Goal: Transaction & Acquisition: Purchase product/service

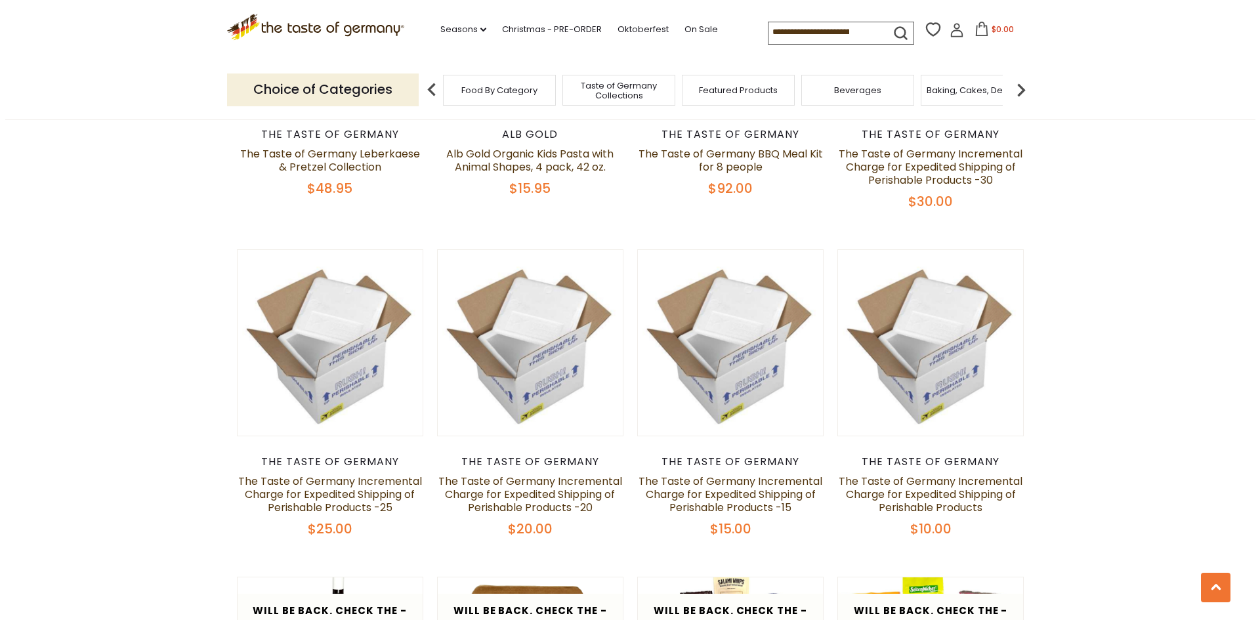
scroll to position [853, 0]
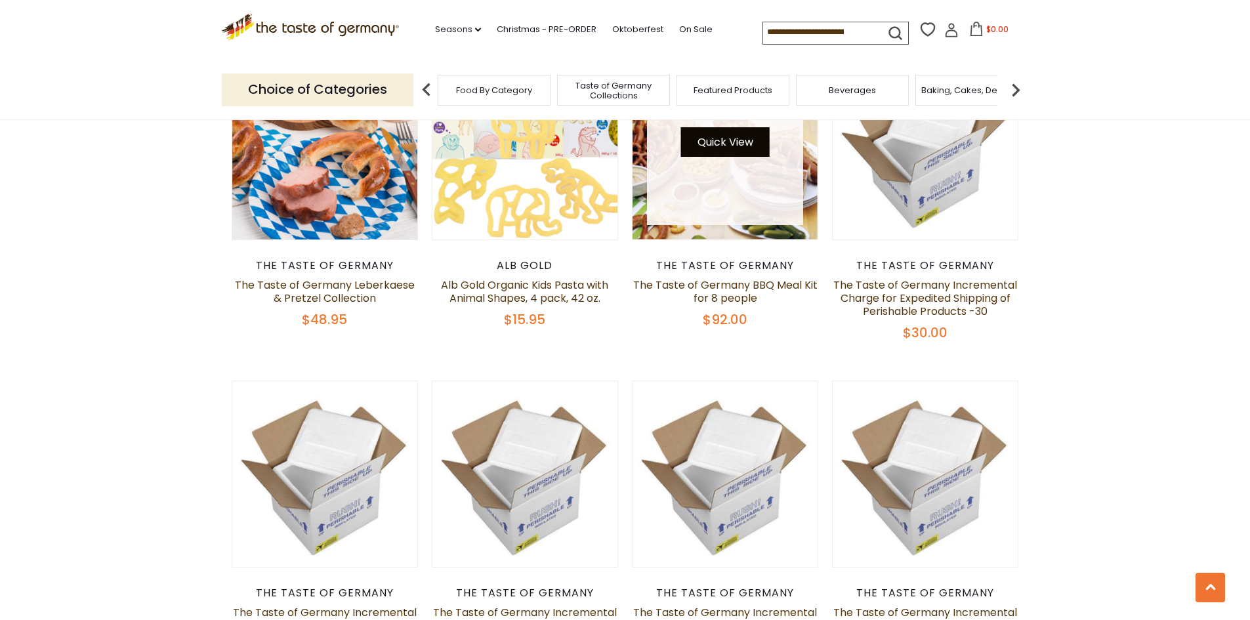
click at [726, 156] on button "Quick View" at bounding box center [725, 142] width 89 height 30
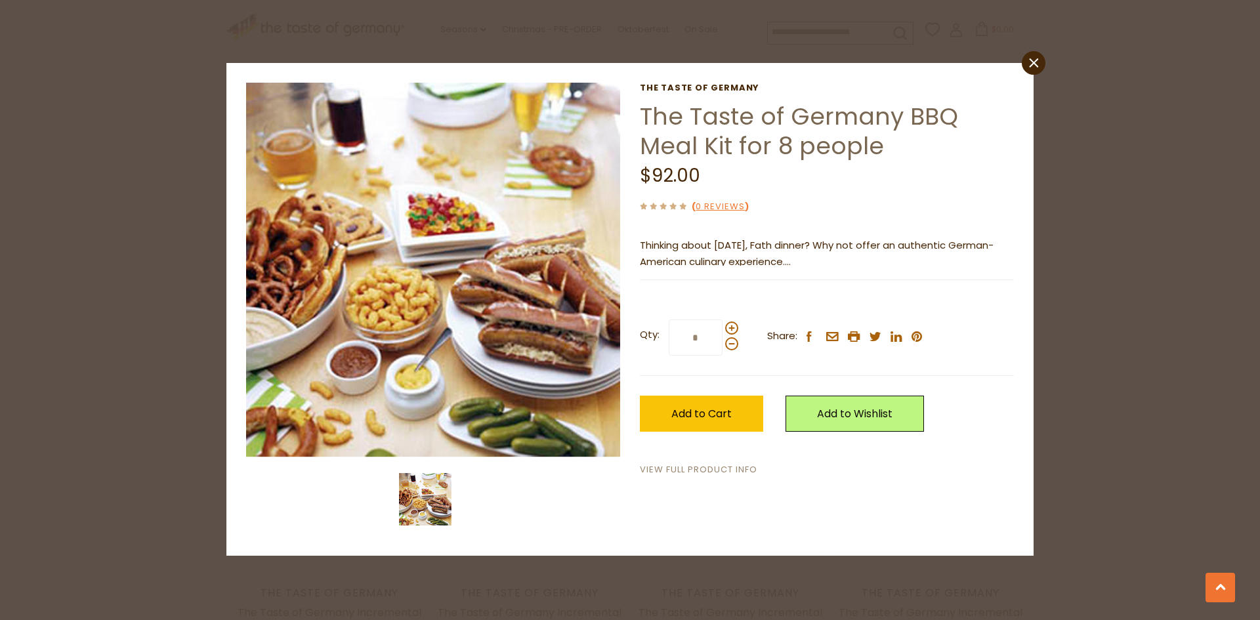
click at [701, 466] on link "View Full Product Info" at bounding box center [698, 470] width 117 height 14
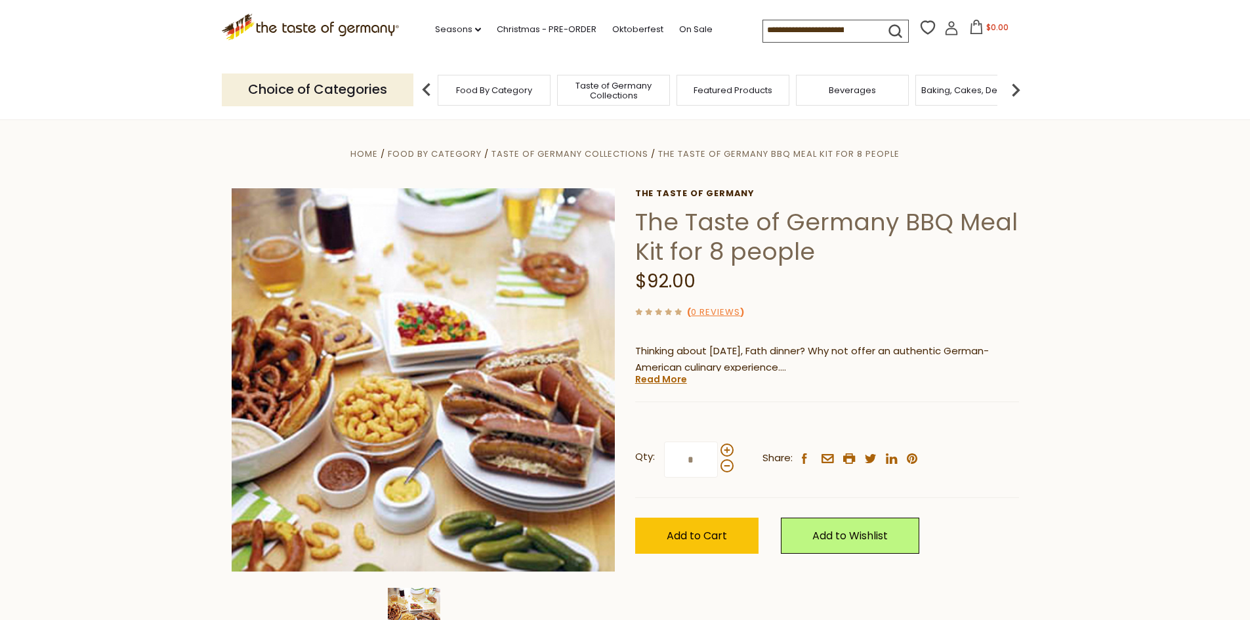
click at [1185, 105] on header "Free Shipping Starts at $80.00. Varies by Region. Exclusions Apply. Click here …" at bounding box center [625, 60] width 1250 height 120
click at [1168, 95] on header "Free Shipping Starts at $80.00. Varies by Region. Exclusions Apply. Click here …" at bounding box center [625, 60] width 1250 height 120
click at [1164, 143] on section "Home Food By Category Taste of Germany Collections The Taste of Germany BBQ Mea…" at bounding box center [625, 411] width 1250 height 584
click at [672, 384] on link "Read More" at bounding box center [661, 379] width 52 height 13
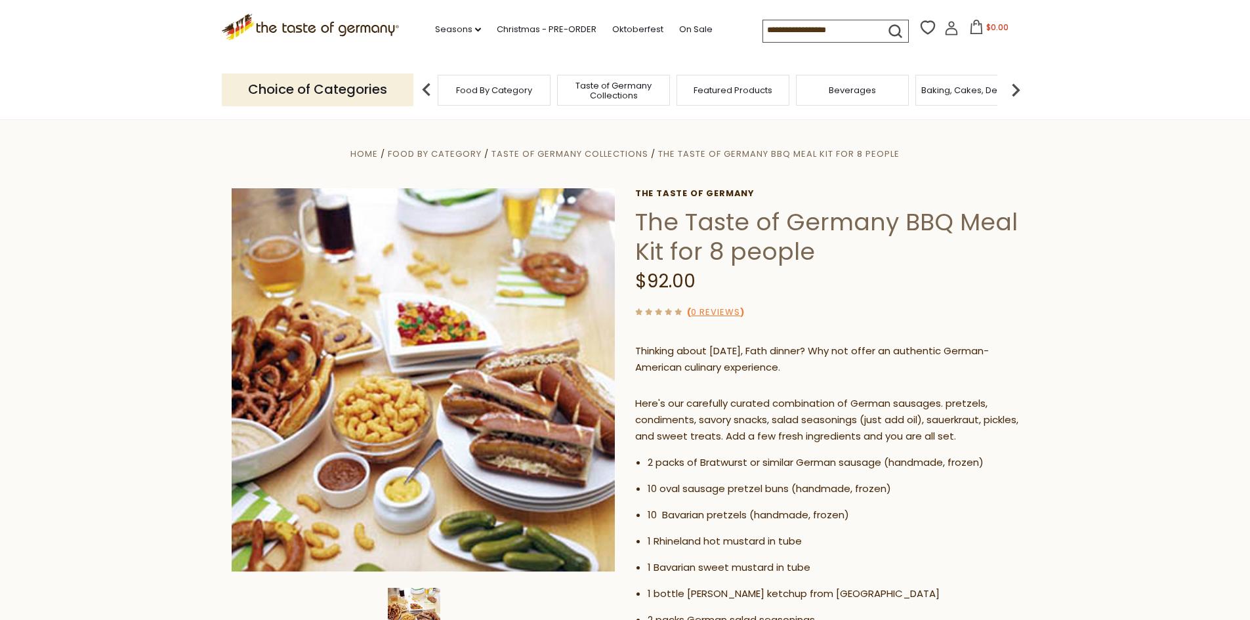
click at [1162, 166] on section "Home Food By Category Taste of Germany Collections The Taste of Germany BBQ Mea…" at bounding box center [625, 622] width 1250 height 1006
click at [1195, 123] on section "Home Food By Category Taste of Germany Collections The Taste of Germany BBQ Mea…" at bounding box center [625, 622] width 1250 height 1006
click at [1205, 96] on header "Free Shipping Starts at $80.00. Varies by Region. Exclusions Apply. Click here …" at bounding box center [625, 60] width 1250 height 120
click at [632, 28] on link "Oktoberfest" at bounding box center [637, 29] width 51 height 14
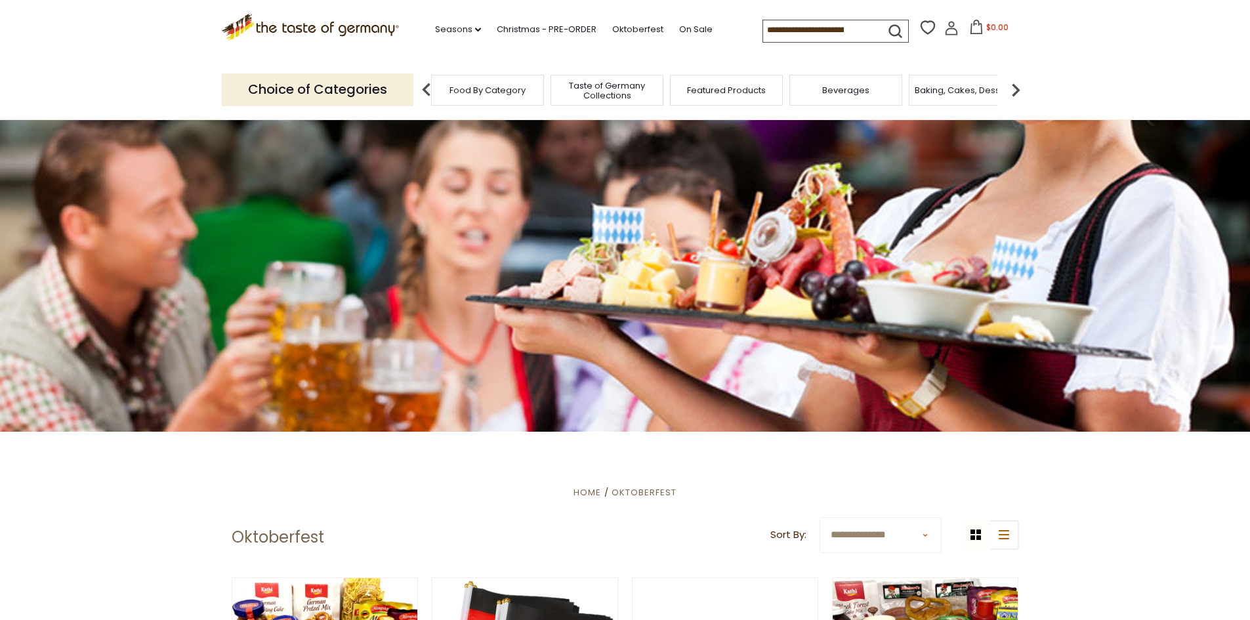
click at [626, 102] on div "Taste of Germany Collections" at bounding box center [606, 90] width 113 height 31
click at [627, 102] on div "Taste of Germany Collections" at bounding box center [606, 90] width 113 height 31
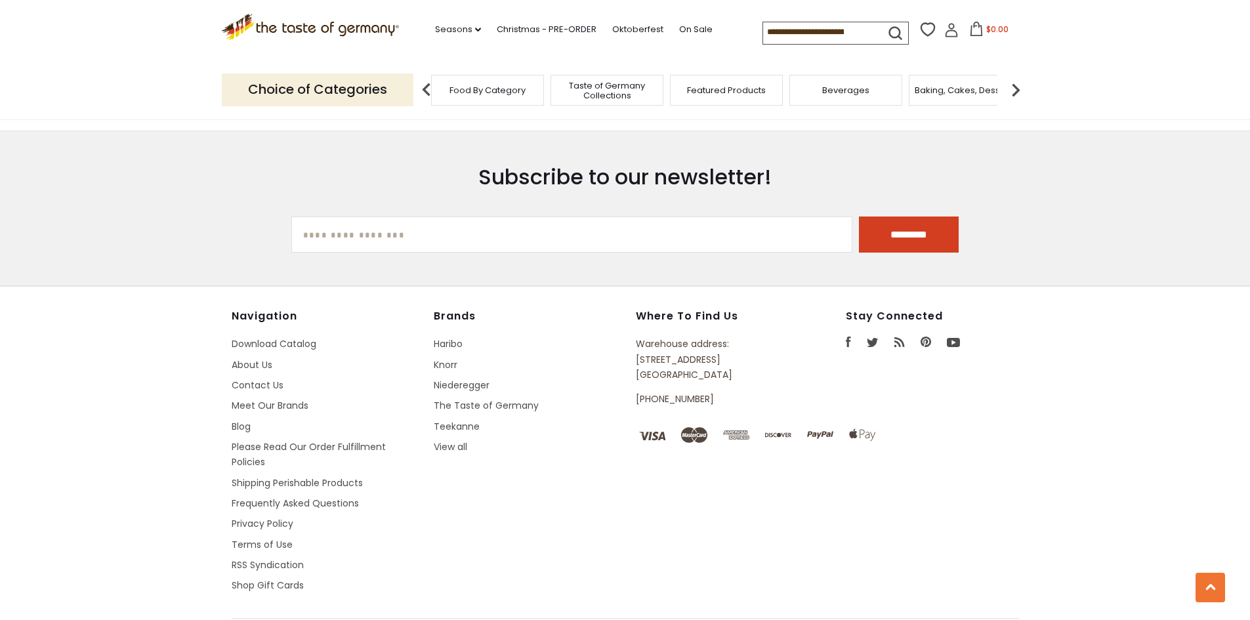
scroll to position [3609, 0]
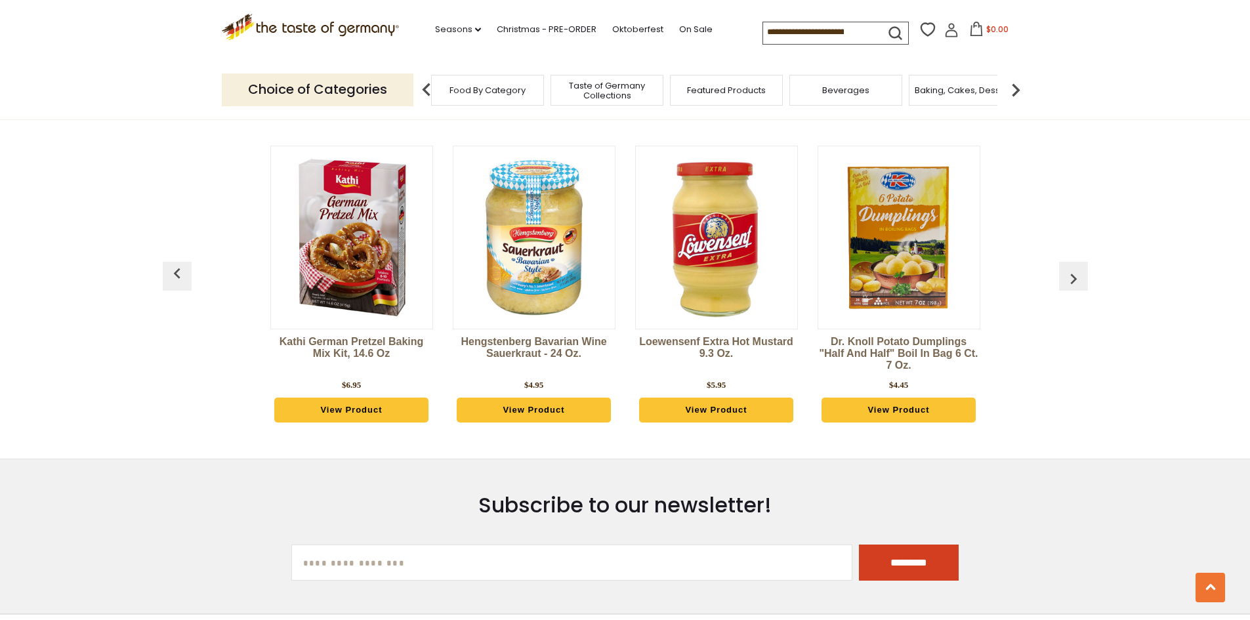
click at [623, 93] on span "Taste of Germany Collections" at bounding box center [606, 91] width 105 height 20
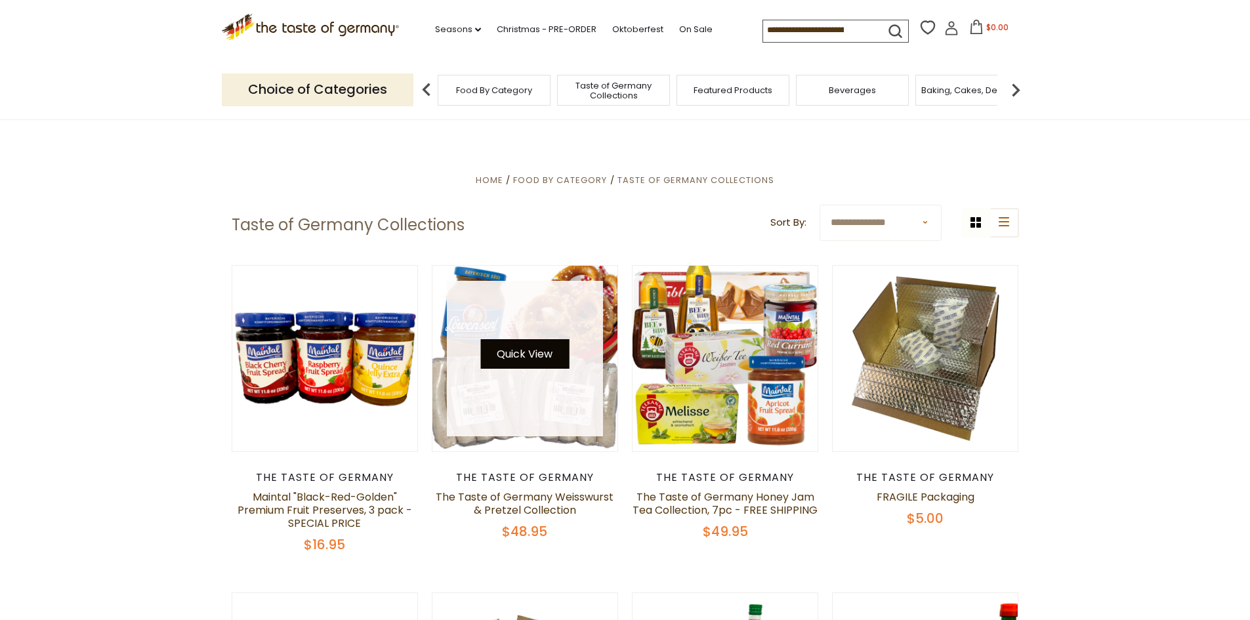
click at [559, 359] on button "Quick View" at bounding box center [524, 354] width 89 height 30
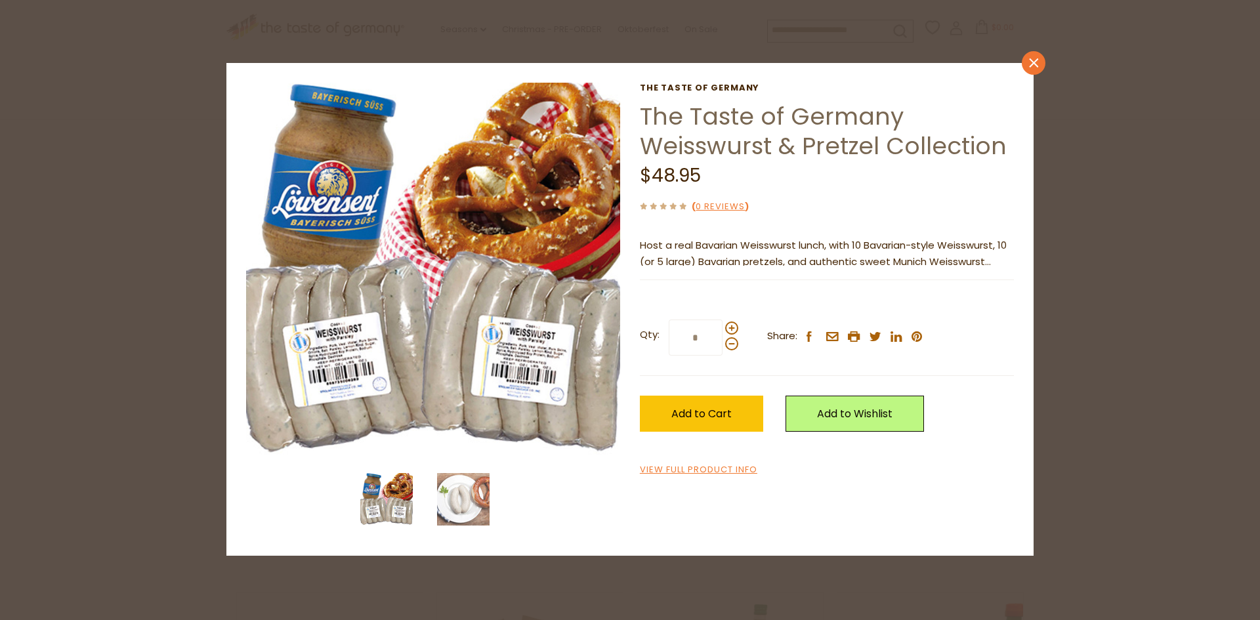
click at [1027, 66] on link "close" at bounding box center [1033, 63] width 24 height 24
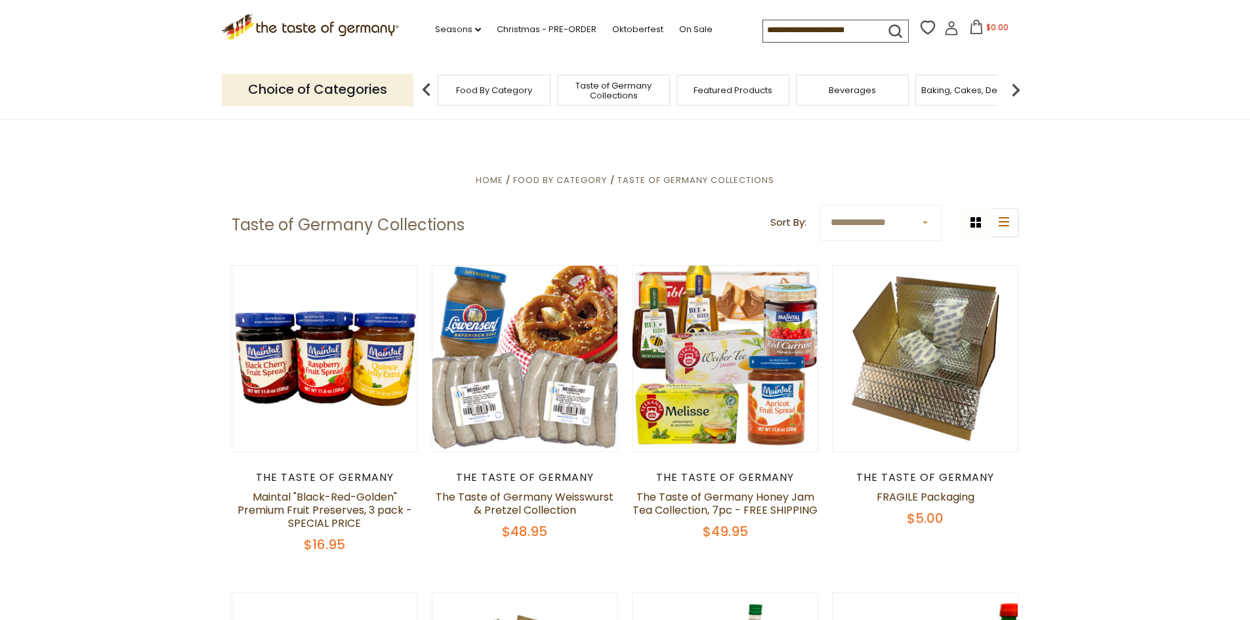
click at [1223, 69] on header "Free Shipping Starts at $80.00. Varies by Region. Exclusions Apply. Click here …" at bounding box center [625, 60] width 1250 height 120
click at [1182, 49] on section ".st0{fill:#EDD300;} .st1{fill:#D33E21;} .st0{fill:#EDD300;} .st1{fill:#D33E21;}…" at bounding box center [625, 30] width 1250 height 60
click at [1220, 24] on section ".st0{fill:#EDD300;} .st1{fill:#D33E21;} .st0{fill:#EDD300;} .st1{fill:#D33E21;}…" at bounding box center [625, 30] width 1250 height 60
click at [1213, 106] on header "Free Shipping Starts at $80.00. Varies by Region. Exclusions Apply. Click here …" at bounding box center [625, 60] width 1250 height 120
click at [1193, 58] on section ".st0{fill:#EDD300;} .st1{fill:#D33E21;} .st0{fill:#EDD300;} .st1{fill:#D33E21;}…" at bounding box center [625, 30] width 1250 height 60
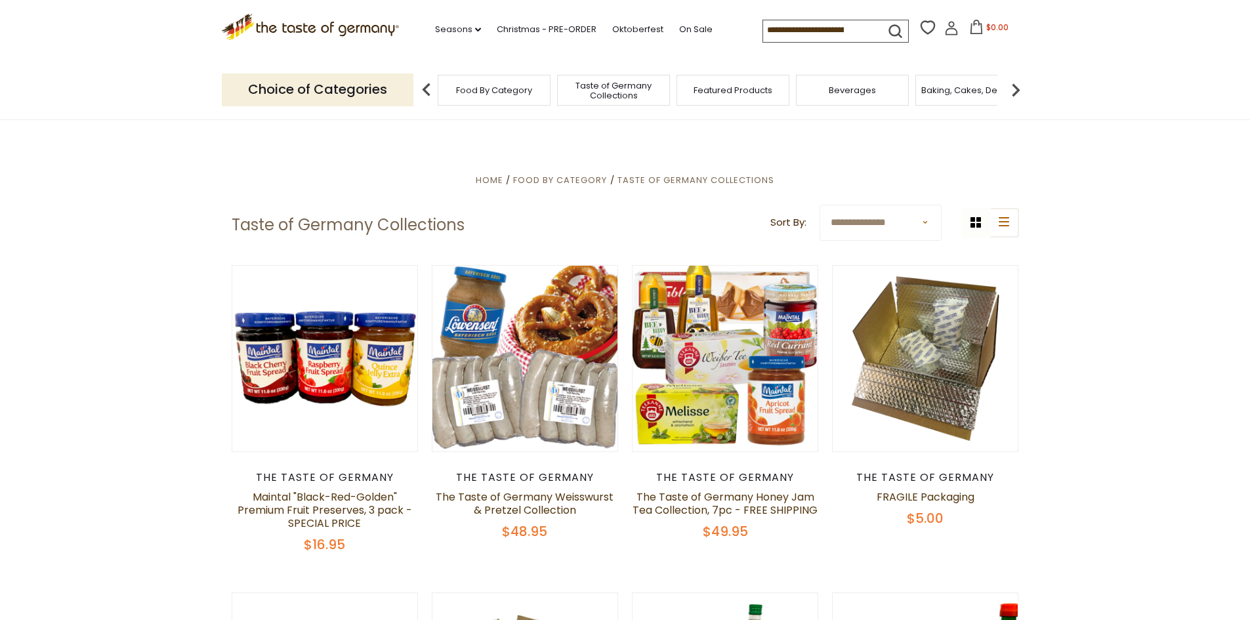
click at [125, 75] on header "Free Shipping Starts at $80.00. Varies by Region. Exclusions Apply. Click here …" at bounding box center [625, 60] width 1250 height 120
click at [1191, 106] on header "Free Shipping Starts at $80.00. Varies by Region. Exclusions Apply. Click here …" at bounding box center [625, 60] width 1250 height 120
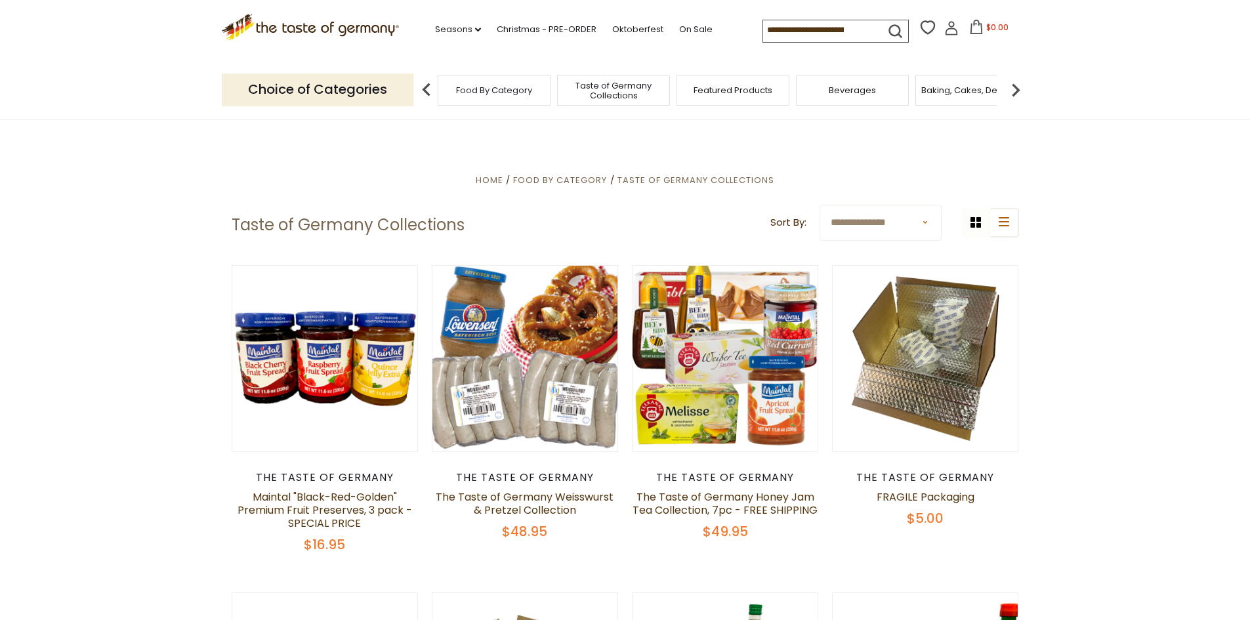
click at [1196, 61] on header "Free Shipping Starts at $80.00. Varies by Region. Exclusions Apply. Click here …" at bounding box center [625, 60] width 1250 height 120
click at [1204, 115] on header "Free Shipping Starts at $80.00. Varies by Region. Exclusions Apply. Click here …" at bounding box center [625, 60] width 1250 height 120
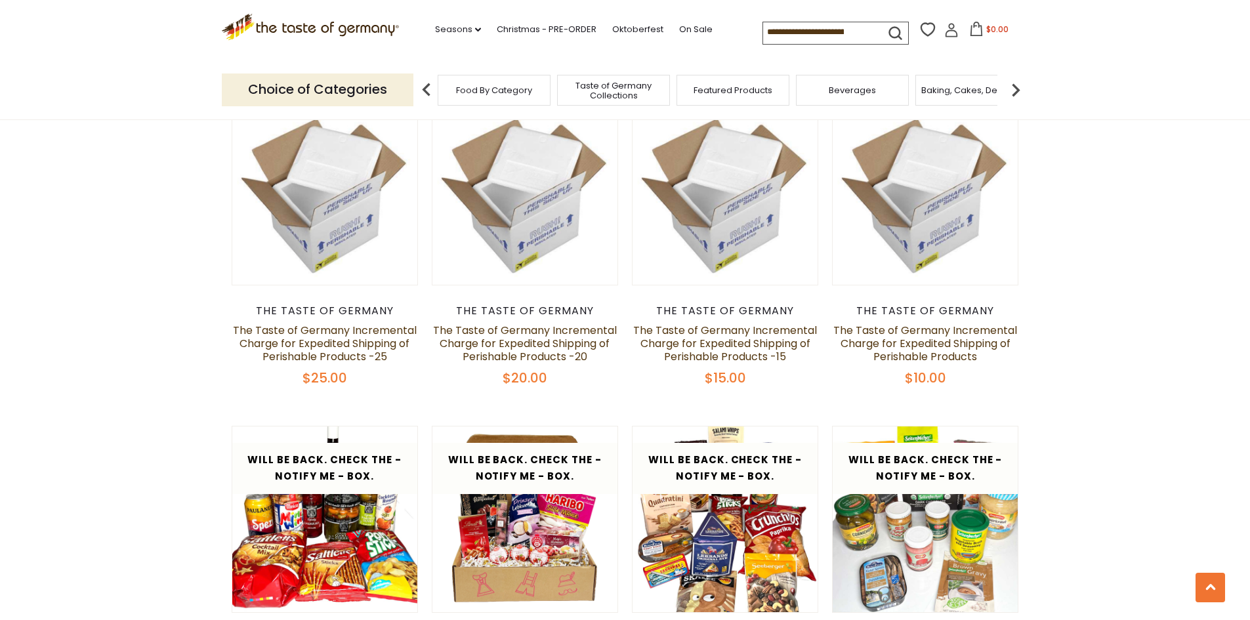
scroll to position [1312, 0]
